Goal: Task Accomplishment & Management: Manage account settings

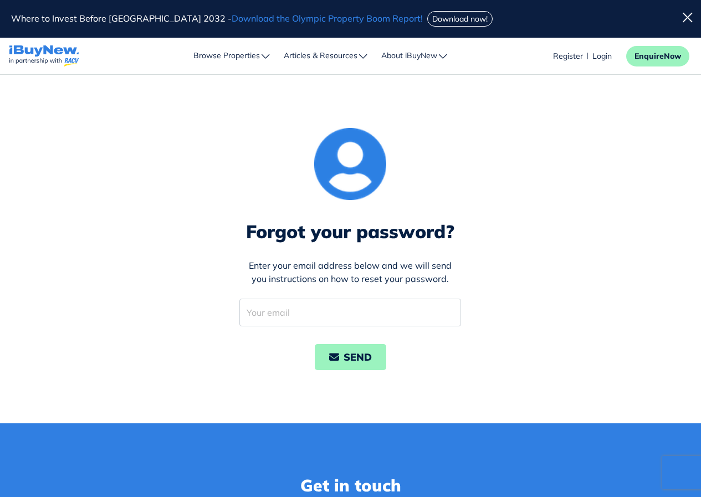
drag, startPoint x: 0, startPoint y: 0, endPoint x: 294, endPoint y: 250, distance: 385.8
click at [294, 299] on input "email" at bounding box center [350, 313] width 222 height 28
type input "[EMAIL_ADDRESS][DOMAIN_NAME]"
click at [331, 344] on button "SEND" at bounding box center [350, 357] width 71 height 26
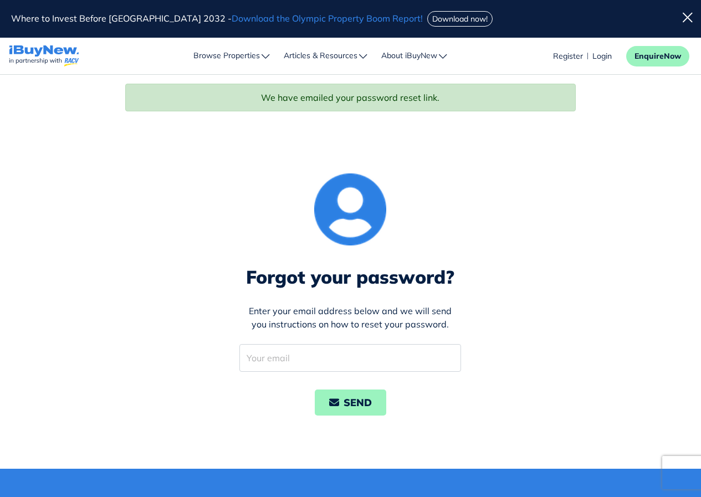
click at [263, 344] on input "email" at bounding box center [350, 358] width 222 height 28
type input "[EMAIL_ADDRESS][DOMAIN_NAME]"
